Goal: Task Accomplishment & Management: Manage account settings

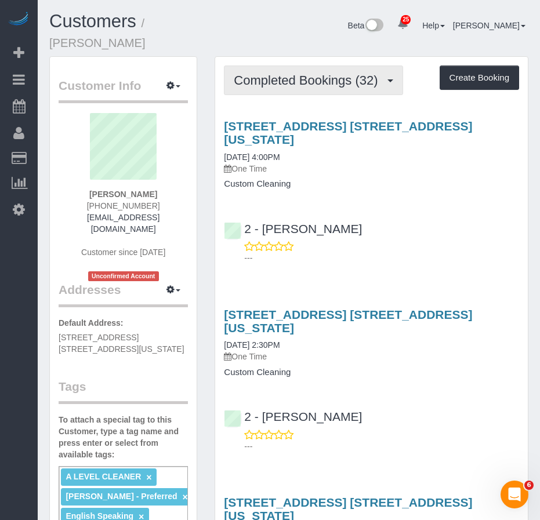
click at [272, 73] on span "Completed Bookings (32)" at bounding box center [309, 80] width 150 height 15
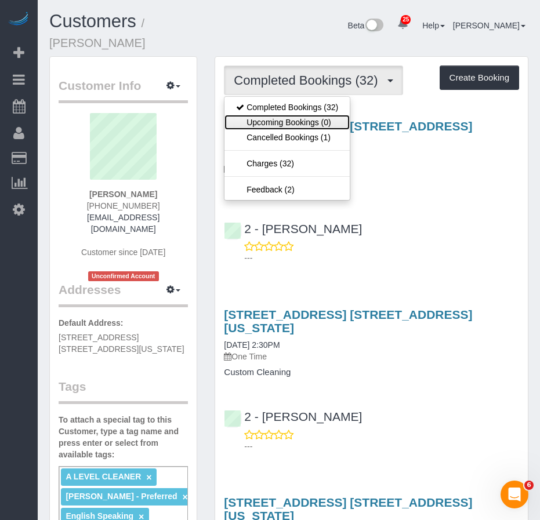
click at [269, 115] on link "Upcoming Bookings (0)" at bounding box center [287, 122] width 125 height 15
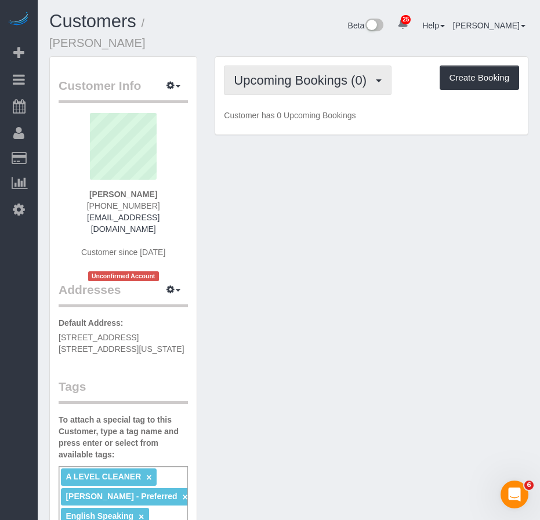
click at [281, 73] on span "Upcoming Bookings (0)" at bounding box center [303, 80] width 139 height 15
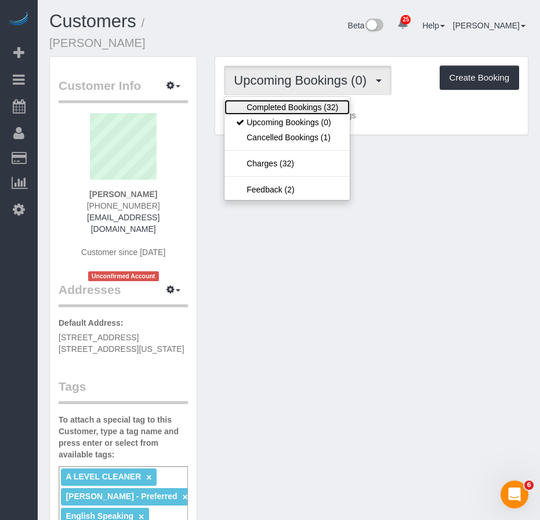
click at [278, 100] on link "Completed Bookings (32)" at bounding box center [287, 107] width 125 height 15
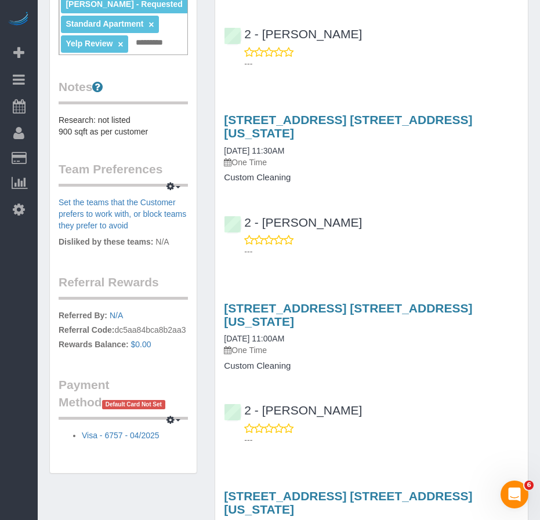
scroll to position [638, 0]
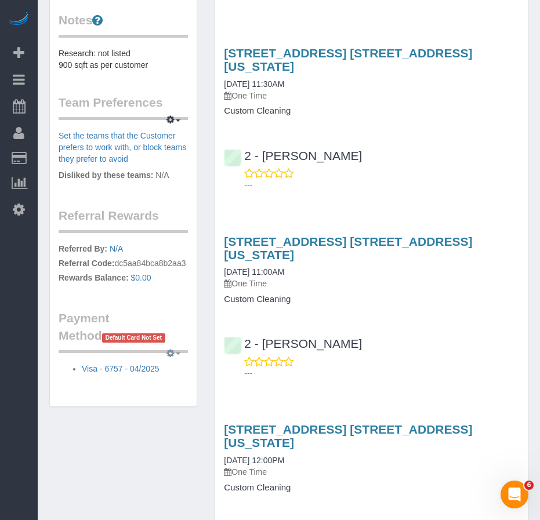
click at [176, 345] on button "button" at bounding box center [173, 354] width 29 height 18
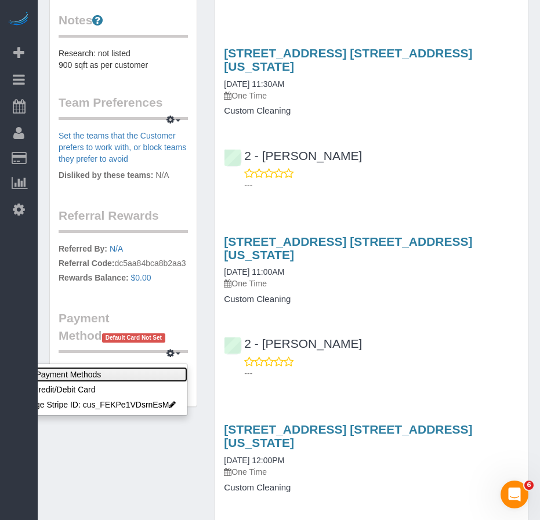
click at [118, 367] on link "View Payment Methods" at bounding box center [96, 374] width 183 height 15
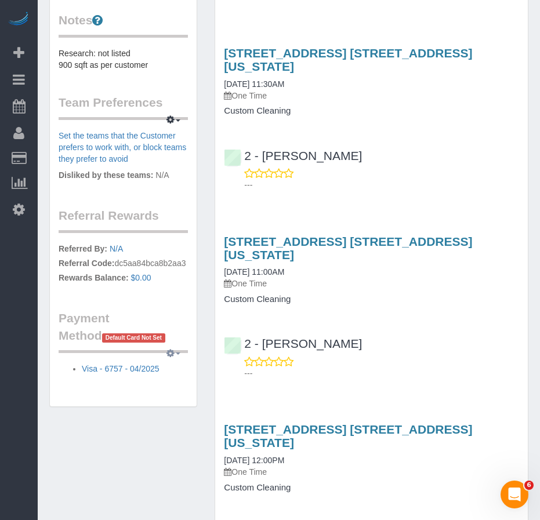
click at [175, 345] on button "button" at bounding box center [173, 354] width 29 height 18
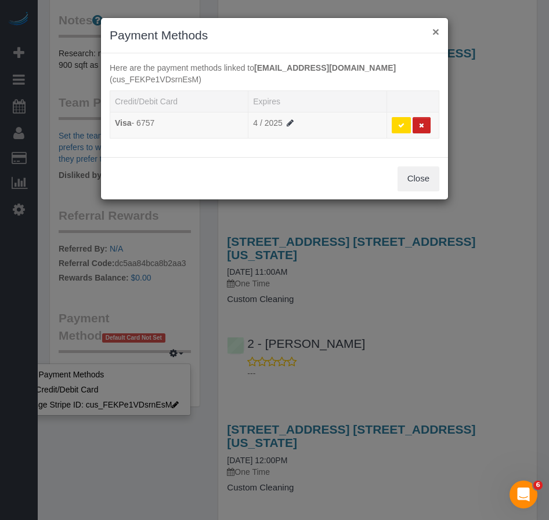
click at [433, 28] on button "×" at bounding box center [435, 32] width 7 height 12
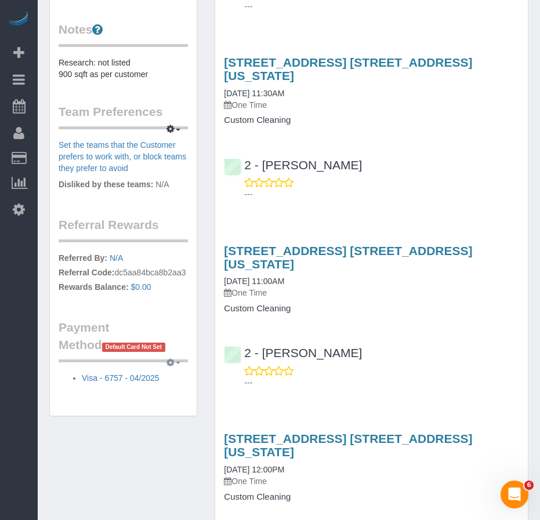
scroll to position [696, 0]
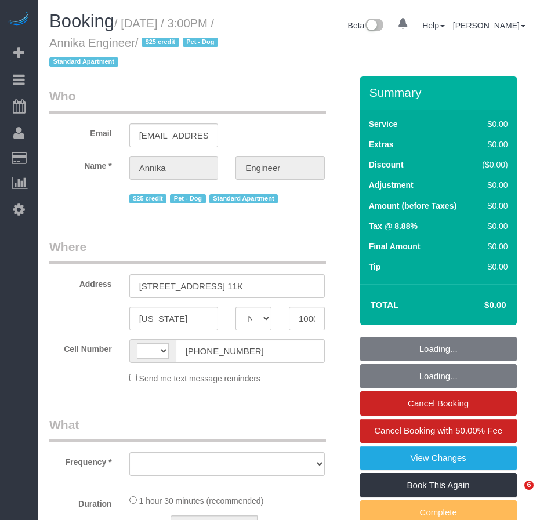
select select "NY"
select select "string:stripe-pm_1S9AVr4VGloSiKo7xhoanRqz"
select select "number:89"
select select "number:90"
select select "number:13"
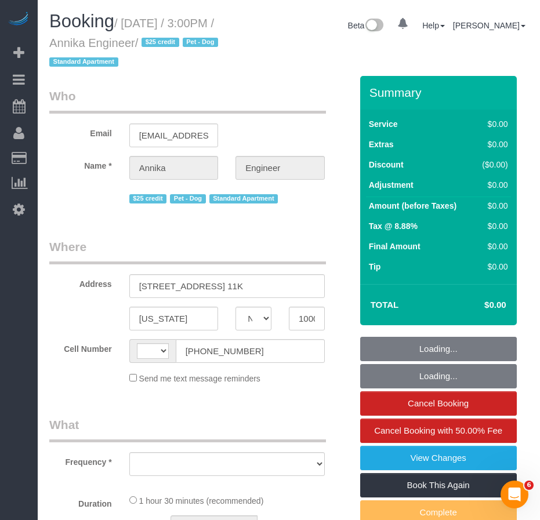
select select "number:5"
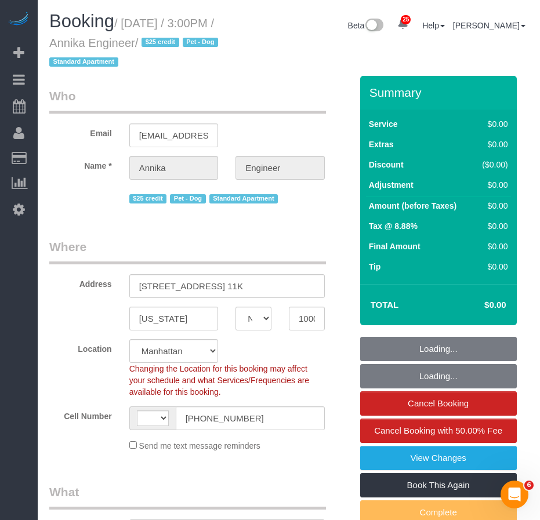
select select "string:US"
select select "object:1432"
select select "spot1"
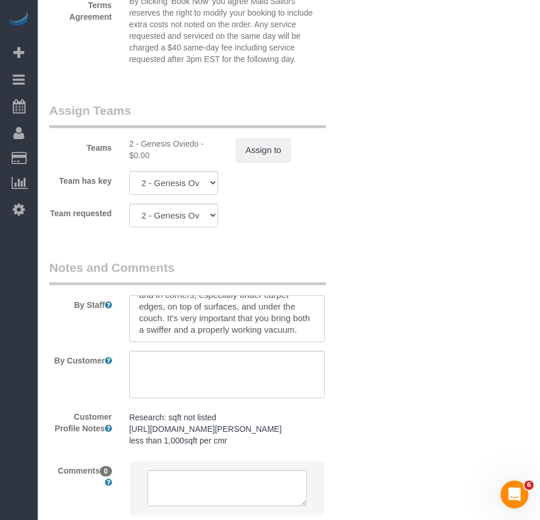
scroll to position [58, 0]
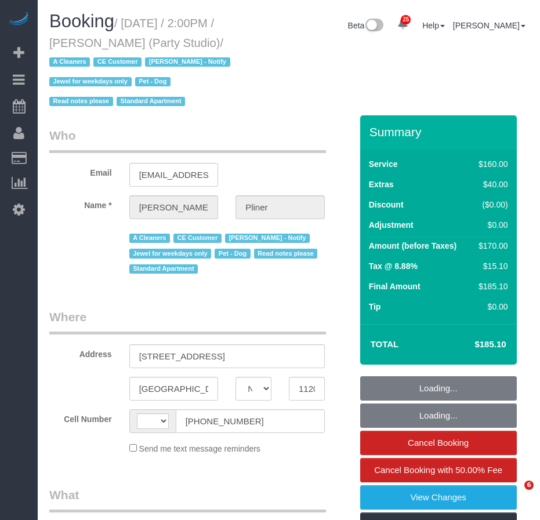
select select "NY"
select select "object:596"
select select "number:89"
select select "number:90"
select select "number:13"
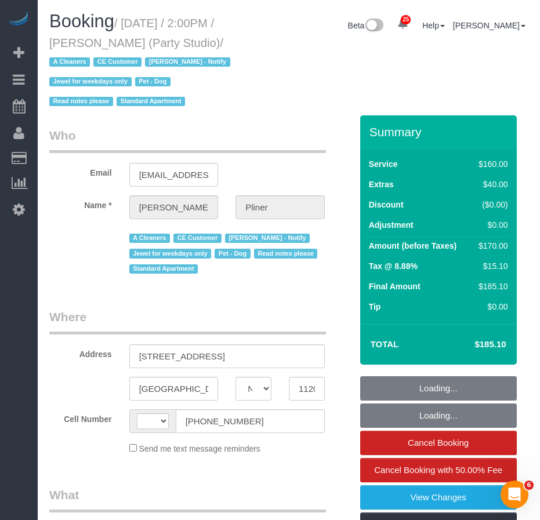
select select "number:7"
select select "string:US"
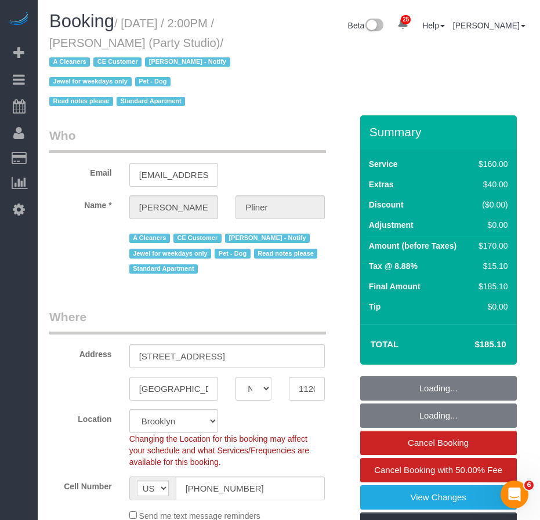
select select "object:999"
select select "string:stripe-pm_1Ra3TY4VGloSiKo7j3jCiqJ4"
select select "spot1"
